Goal: Browse casually: Explore the website without a specific task or goal

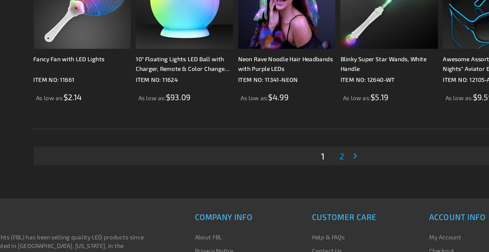
scroll to position [1297, 0]
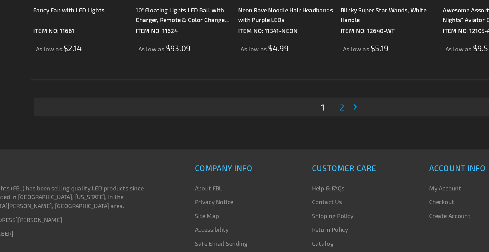
click at [273, 154] on span "2" at bounding box center [272, 153] width 3 height 7
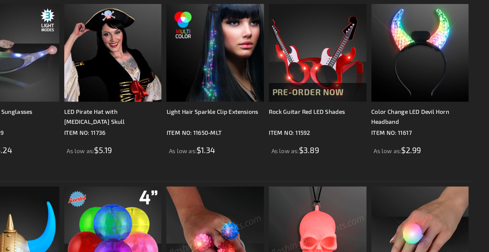
scroll to position [858, 0]
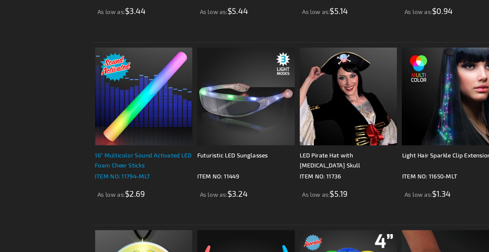
click at [107, 156] on div "16" Multicolor Sound Activated LED Foam Cheer Sticks" at bounding box center [97, 160] width 66 height 13
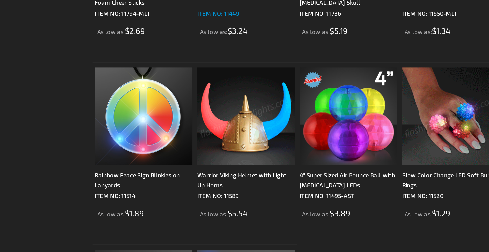
scroll to position [973, 0]
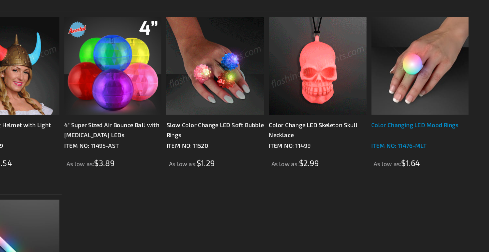
click at [437, 167] on div "Color Changing LED Mood Rings" at bounding box center [443, 169] width 66 height 13
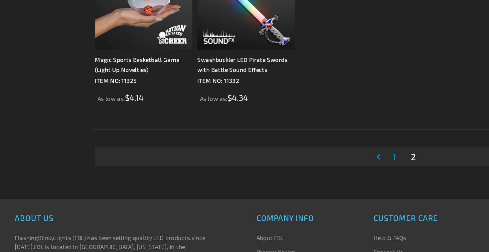
scroll to position [1147, 0]
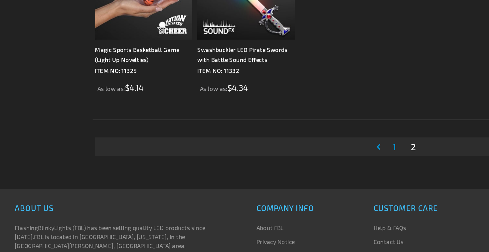
click at [267, 182] on span "1" at bounding box center [266, 180] width 2 height 7
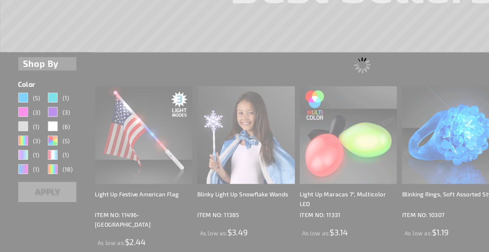
scroll to position [0, 0]
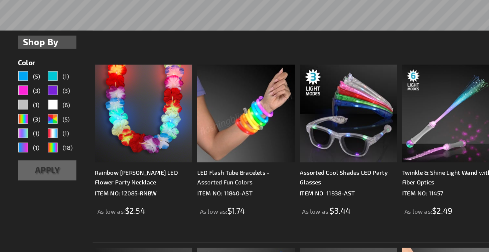
scroll to position [90, 0]
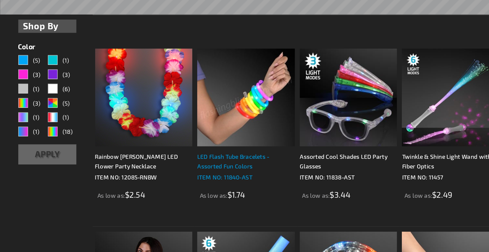
click at [164, 187] on div "LED Flash Tube Bracelets - Assorted Fun Colors" at bounding box center [166, 190] width 66 height 13
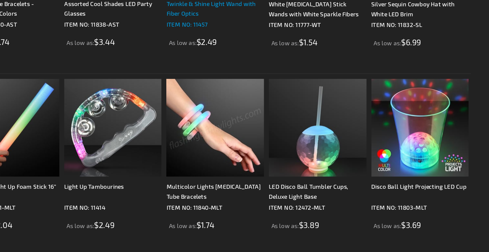
scroll to position [201, 0]
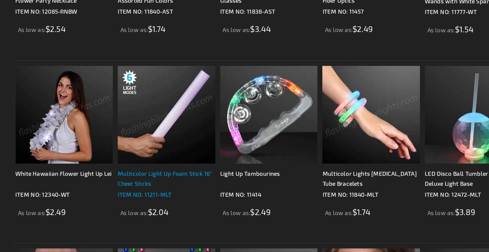
click at [184, 198] on div "Multicolor Light Up Foam Stick 16” Cheer Sticks" at bounding box center [166, 202] width 66 height 13
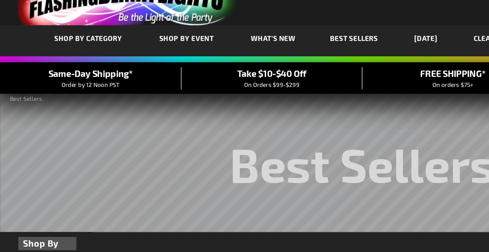
scroll to position [0, 0]
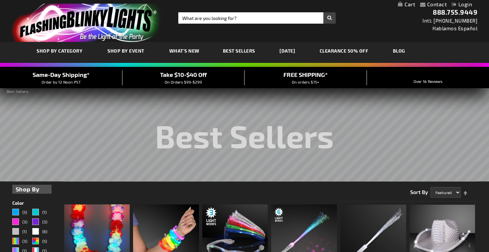
click at [104, 22] on img "store logo" at bounding box center [88, 23] width 152 height 38
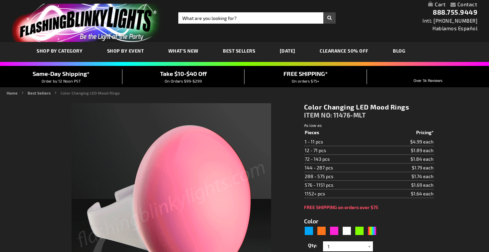
type input "5659"
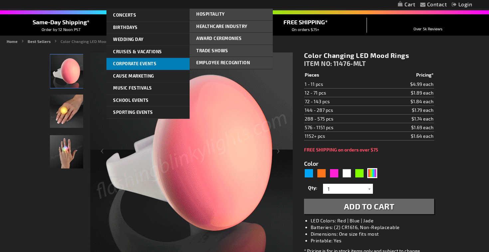
scroll to position [84, 0]
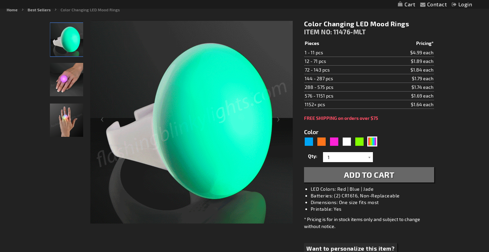
click at [68, 121] on img "Hand model displaying Color Changing LED Light Up Mood Rings" at bounding box center [66, 119] width 33 height 33
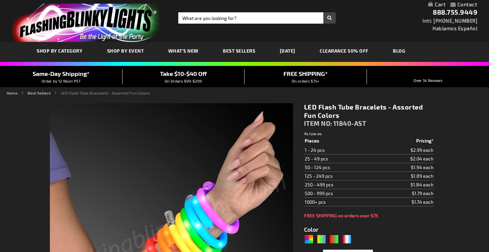
type input "5630"
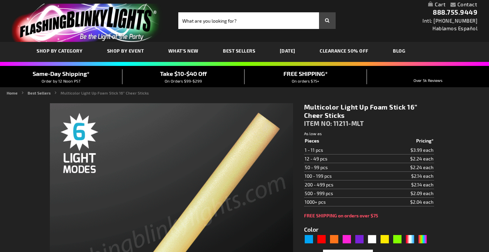
type input "5659"
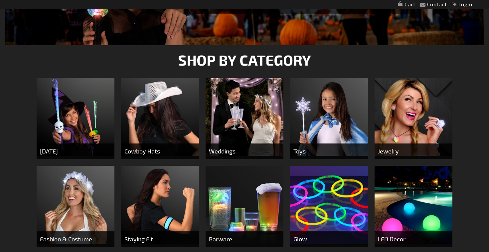
scroll to position [206, 0]
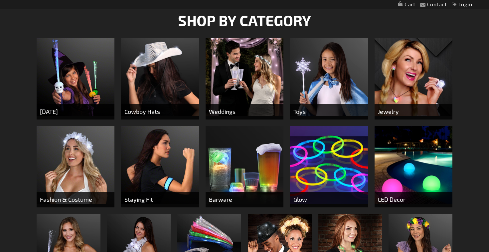
click at [252, 109] on span "Weddings" at bounding box center [245, 112] width 78 height 16
click at [232, 84] on img at bounding box center [245, 77] width 78 height 78
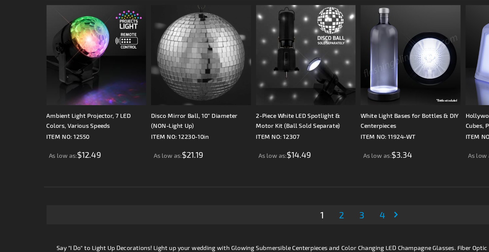
scroll to position [1276, 0]
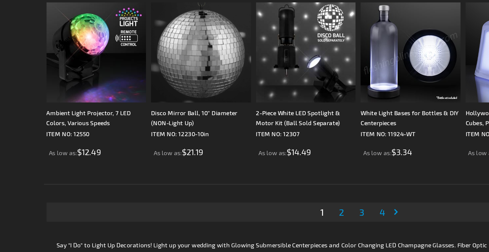
click at [261, 226] on link "Page 2" at bounding box center [259, 226] width 6 height 10
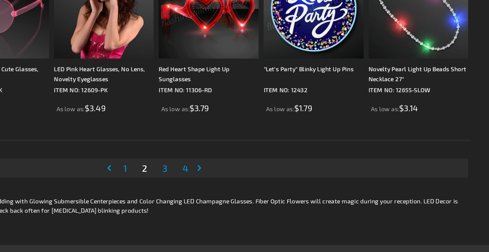
scroll to position [1305, 0]
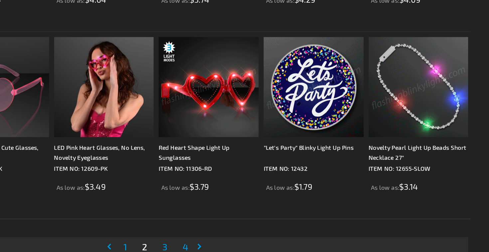
click at [443, 105] on img at bounding box center [443, 92] width 66 height 66
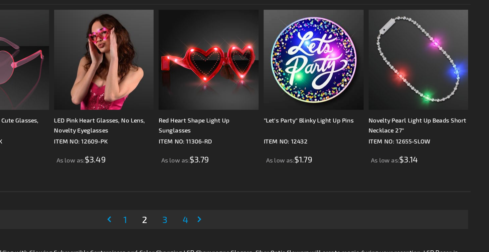
scroll to position [1305, 0]
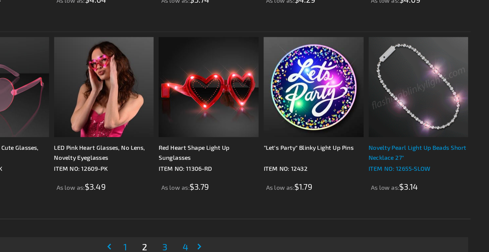
click at [425, 133] on div "Novelty Pearl Light Up Beads Short Necklace 27"" at bounding box center [443, 134] width 66 height 13
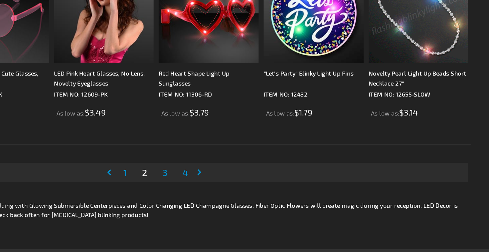
click at [274, 197] on span "3" at bounding box center [275, 196] width 3 height 7
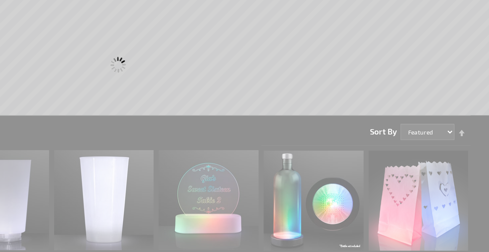
scroll to position [0, 0]
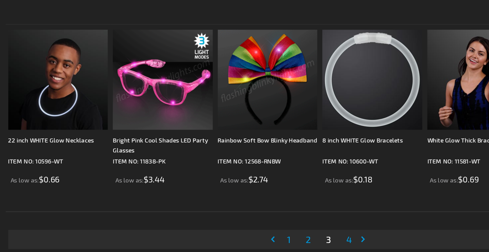
scroll to position [1264, 0]
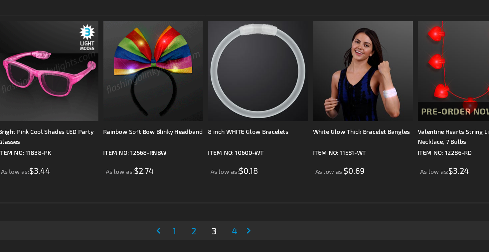
click at [288, 238] on span "4" at bounding box center [289, 237] width 4 height 7
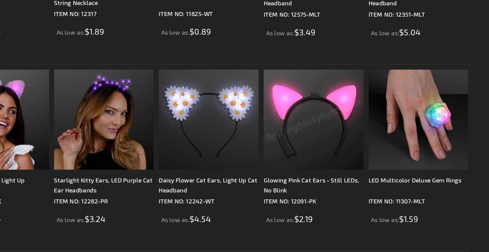
scroll to position [250, 0]
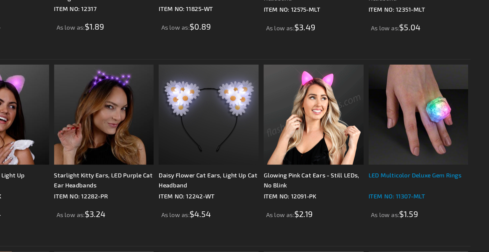
click at [419, 201] on div "LED Multicolor Deluxe Gem Rings" at bounding box center [443, 204] width 66 height 13
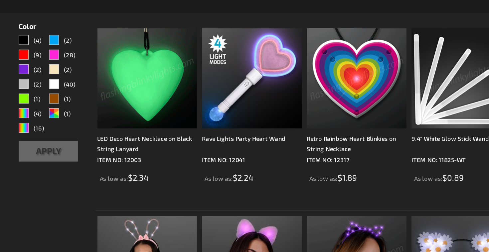
scroll to position [0, 0]
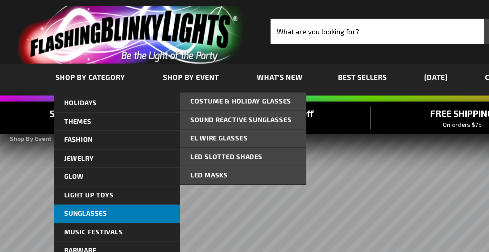
click at [74, 140] on link "Sunglasses" at bounding box center [77, 141] width 83 height 12
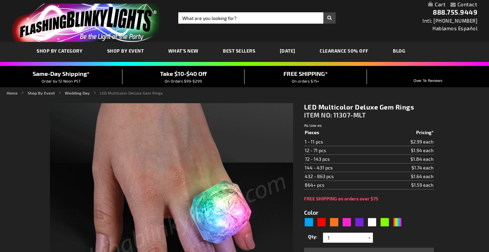
type input "5659"
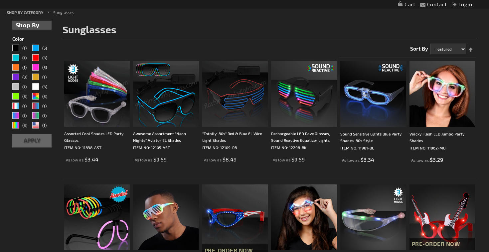
scroll to position [36, 0]
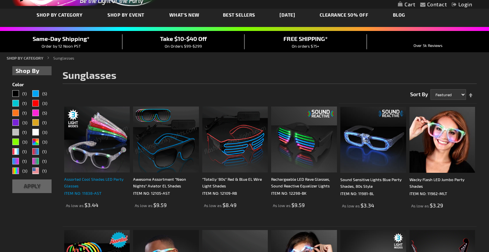
click at [104, 180] on div "Assorted Cool Shades LED Party Glasses" at bounding box center [97, 182] width 66 height 13
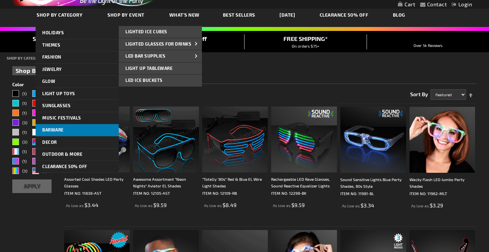
click at [86, 131] on link "Barware" at bounding box center [77, 130] width 83 height 12
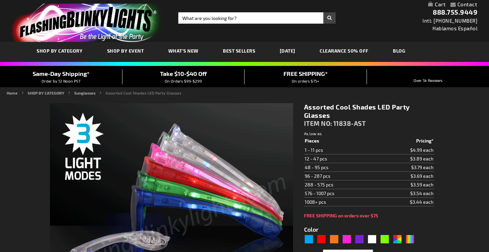
type input "5630"
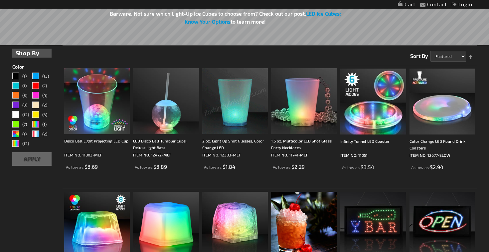
scroll to position [209, 0]
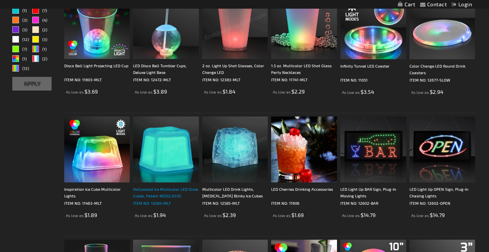
click at [175, 186] on div "Hollywood Ice Multicolor LED Glow Cubes, Patent #D552,633S" at bounding box center [166, 192] width 66 height 13
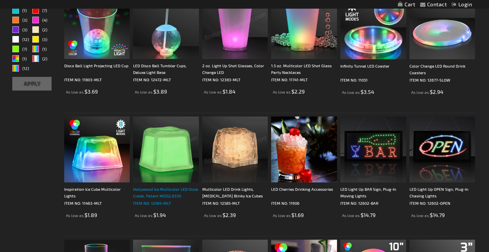
click at [175, 190] on div "Hollywood Ice Multicolor LED Glow Cubes, Patent #D552,633S" at bounding box center [166, 192] width 66 height 13
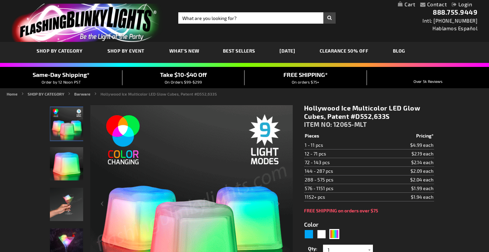
scroll to position [52, 0]
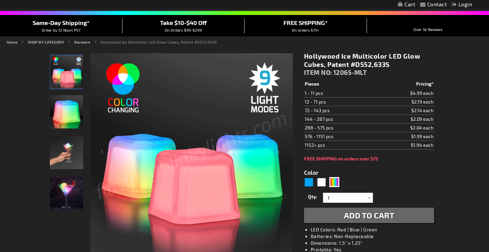
click at [68, 149] on img "Handel Model displaying Multicolor LED Light Up Hollywood Ice Cube" at bounding box center [66, 152] width 33 height 33
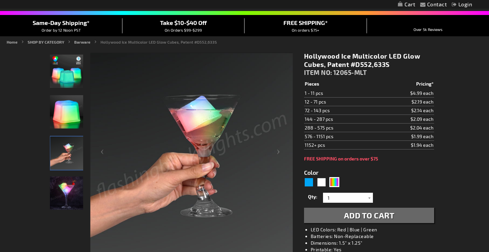
click at [68, 189] on img "Multicolor LED Light Up Hollywood Ice Cube" at bounding box center [66, 192] width 33 height 33
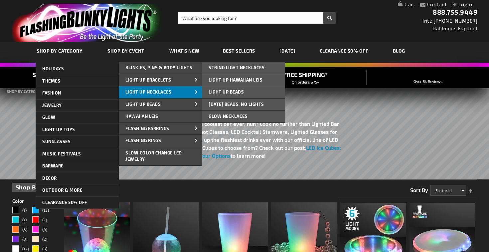
click at [171, 93] on span "Light Up Necklaces" at bounding box center [148, 91] width 46 height 5
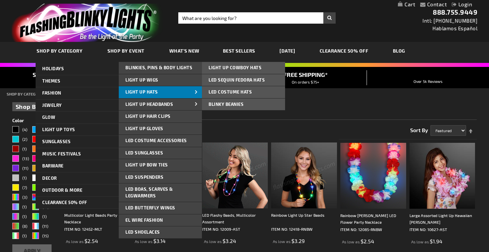
click at [159, 94] on link "Light Up Hats" at bounding box center [160, 92] width 83 height 12
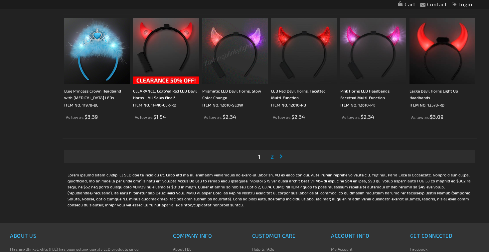
scroll to position [1264, 0]
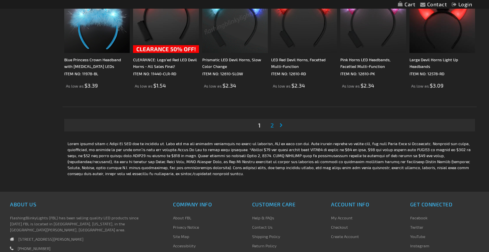
click at [272, 124] on span "2" at bounding box center [272, 124] width 3 height 7
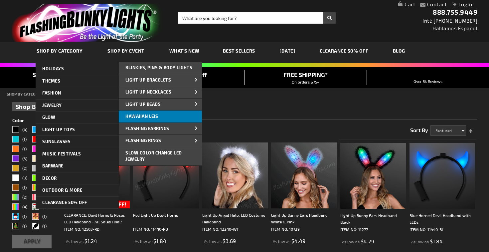
click at [162, 119] on link "Hawaiian Leis" at bounding box center [160, 116] width 83 height 12
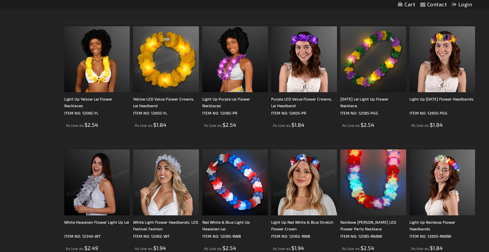
scroll to position [496, 0]
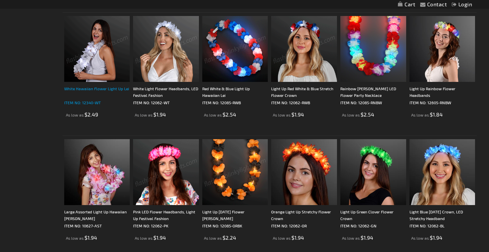
click at [100, 91] on div "White Hawaiian Flower Light Up Lei" at bounding box center [97, 91] width 66 height 13
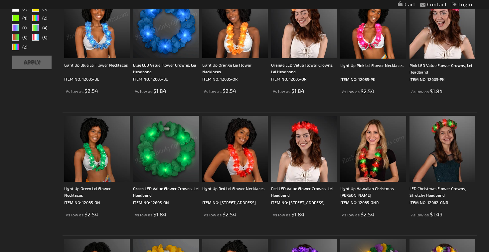
scroll to position [0, 0]
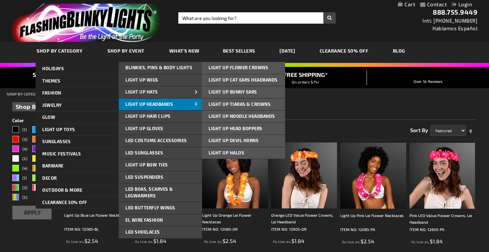
click at [155, 103] on span "Light Up Headbands" at bounding box center [149, 103] width 48 height 5
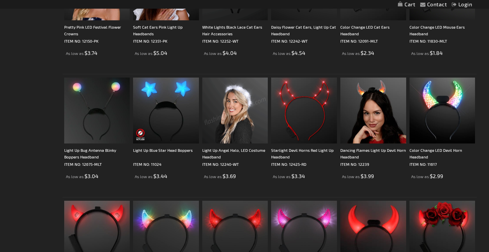
scroll to position [684, 0]
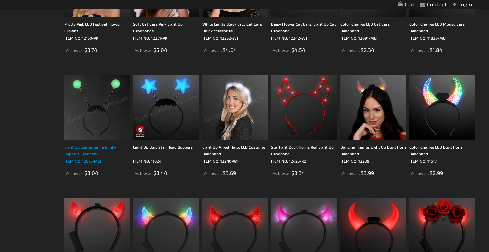
click at [93, 148] on div "Light Up Bug Antenna Blinky Boppers Headband" at bounding box center [97, 150] width 66 height 13
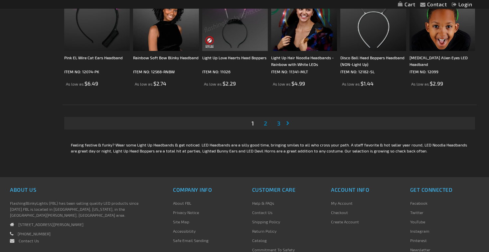
scroll to position [1265, 0]
click at [267, 126] on span "2" at bounding box center [265, 123] width 3 height 7
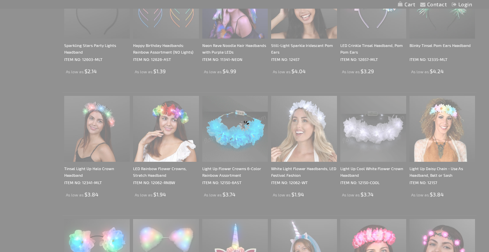
scroll to position [71, 0]
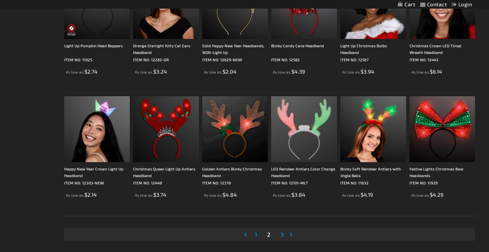
scroll to position [1192, 0]
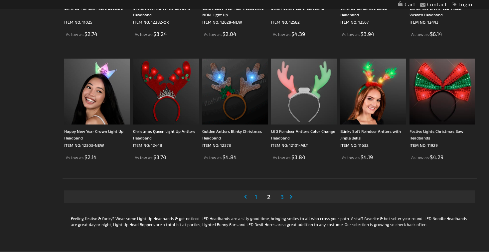
click at [282, 198] on span "3" at bounding box center [282, 196] width 3 height 7
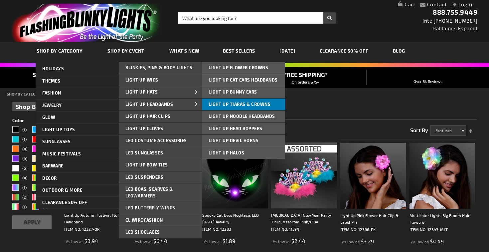
click at [255, 109] on link "Light Up Tiaras & Crowns" at bounding box center [243, 104] width 83 height 12
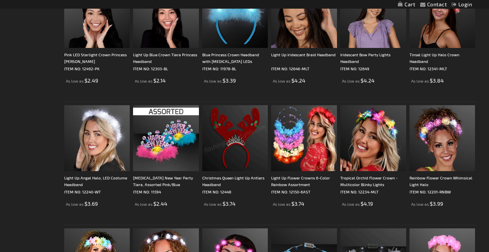
scroll to position [283, 0]
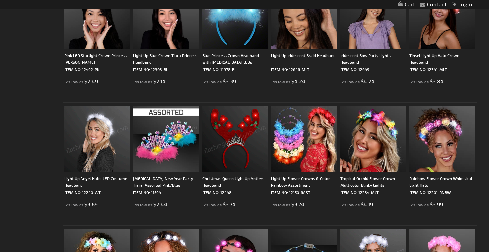
click at [115, 140] on img at bounding box center [97, 139] width 66 height 66
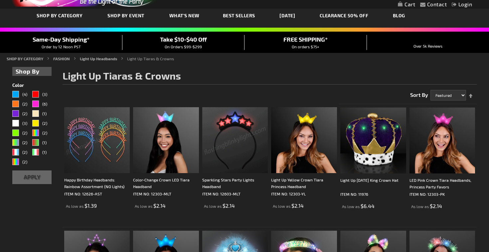
scroll to position [27, 0]
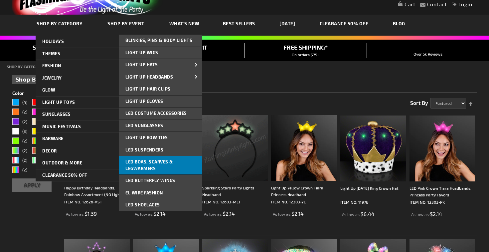
click at [172, 165] on link "LED Boas, Scarves & Legwarmers" at bounding box center [160, 165] width 83 height 18
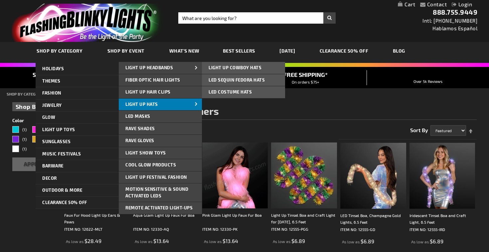
click at [160, 106] on link "Light Up Hats" at bounding box center [160, 104] width 83 height 12
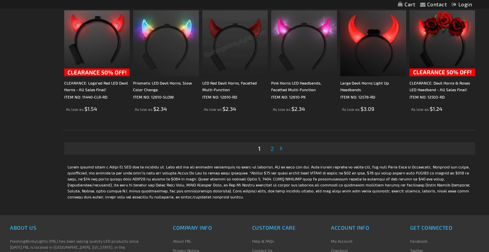
scroll to position [1185, 0]
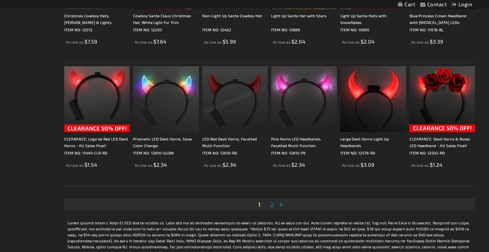
click at [274, 205] on link "Page 2" at bounding box center [272, 204] width 6 height 10
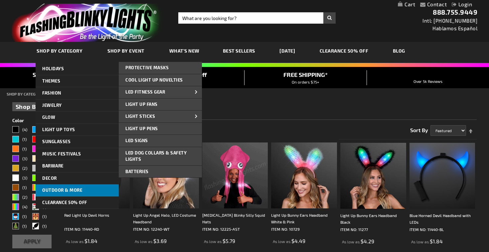
click at [85, 188] on link "Outdoor & More" at bounding box center [77, 190] width 83 height 12
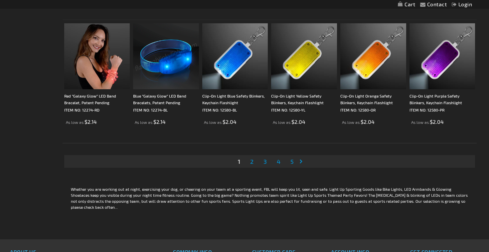
scroll to position [1296, 0]
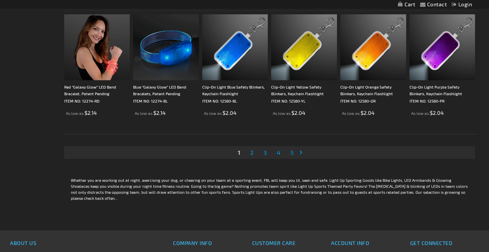
click at [250, 153] on link "Page 2" at bounding box center [252, 152] width 6 height 10
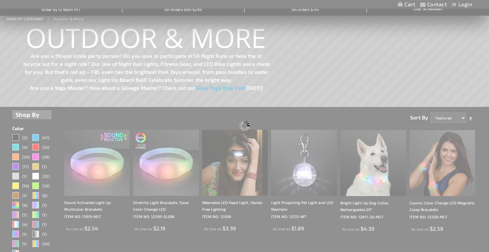
scroll to position [6, 0]
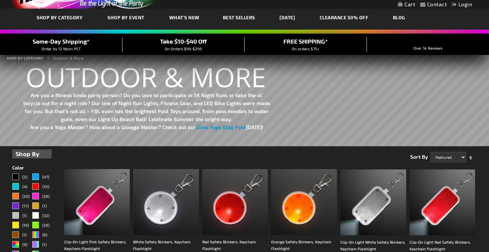
scroll to position [20, 0]
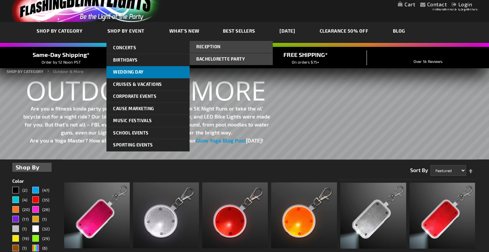
click at [134, 70] on span "Wedding Day" at bounding box center [128, 71] width 31 height 5
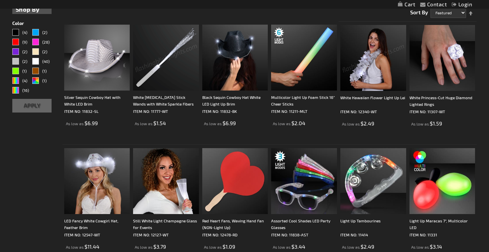
scroll to position [336, 0]
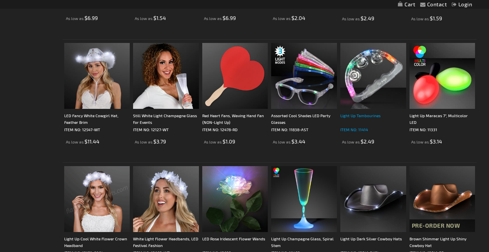
click at [364, 116] on div "Light Up Tambourines" at bounding box center [373, 118] width 66 height 13
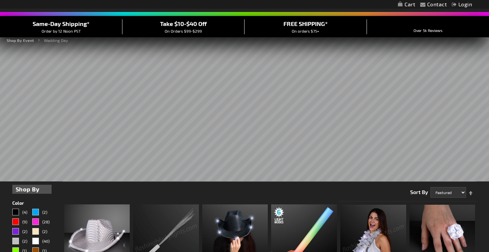
scroll to position [0, 0]
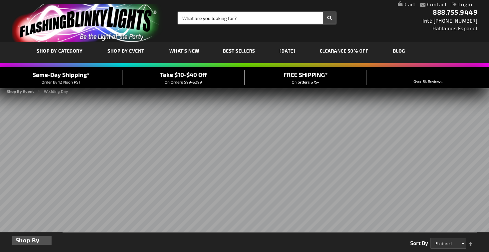
click at [236, 19] on input "Search" at bounding box center [256, 17] width 157 height 11
type input "gun"
click at [323, 12] on button "Search" at bounding box center [329, 17] width 12 height 11
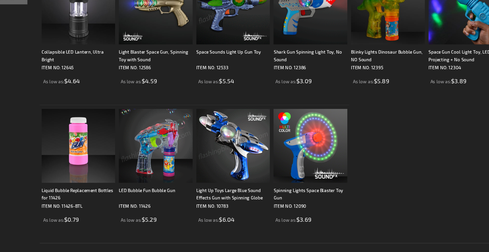
scroll to position [190, 0]
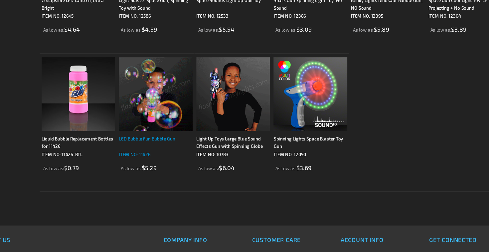
click at [174, 150] on div "LED Bubble Fun Bubble Gun" at bounding box center [166, 153] width 66 height 13
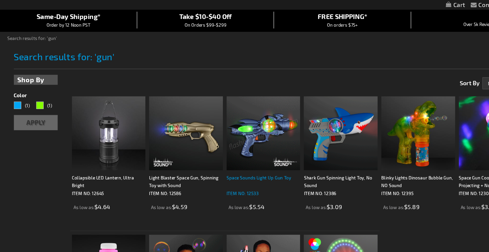
scroll to position [0, 0]
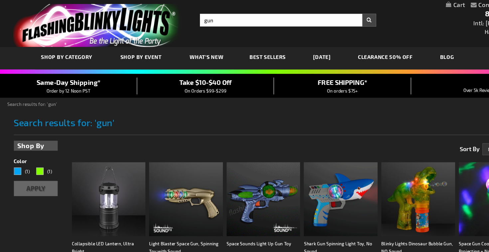
click at [242, 52] on span "Best Sellers" at bounding box center [239, 51] width 32 height 6
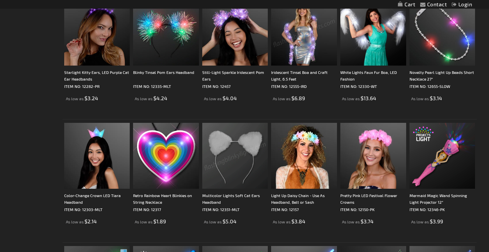
scroll to position [575, 0]
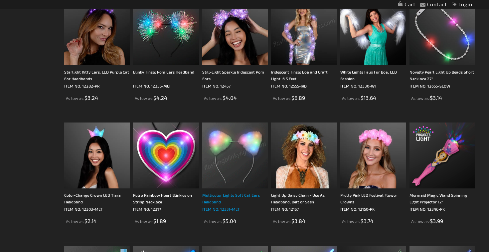
click at [248, 194] on div "Multicolor Lights Soft Cat Ears Headband" at bounding box center [235, 198] width 66 height 13
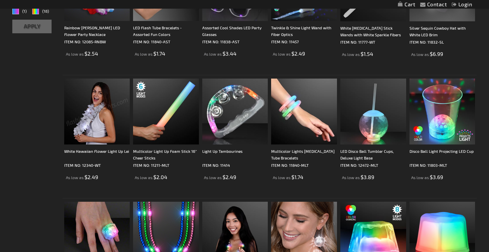
scroll to position [0, 0]
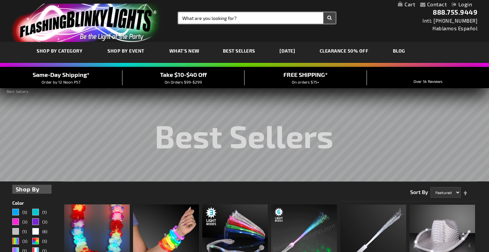
click at [228, 20] on input "Search" at bounding box center [256, 17] width 157 height 11
type input "bracelet"
click at [323, 12] on button "Search" at bounding box center [329, 17] width 12 height 11
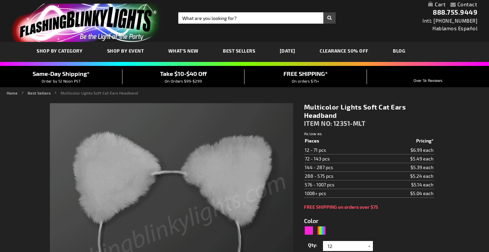
type input "5659"
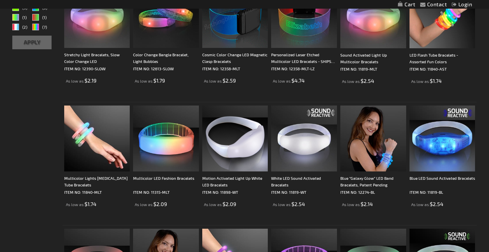
scroll to position [167, 0]
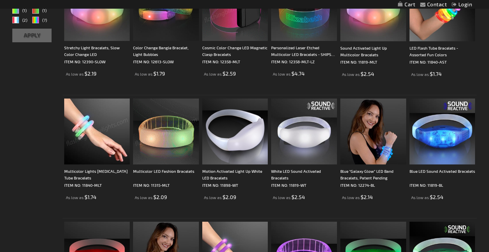
click at [92, 136] on img at bounding box center [97, 131] width 66 height 66
